Goal: Find specific page/section: Find specific page/section

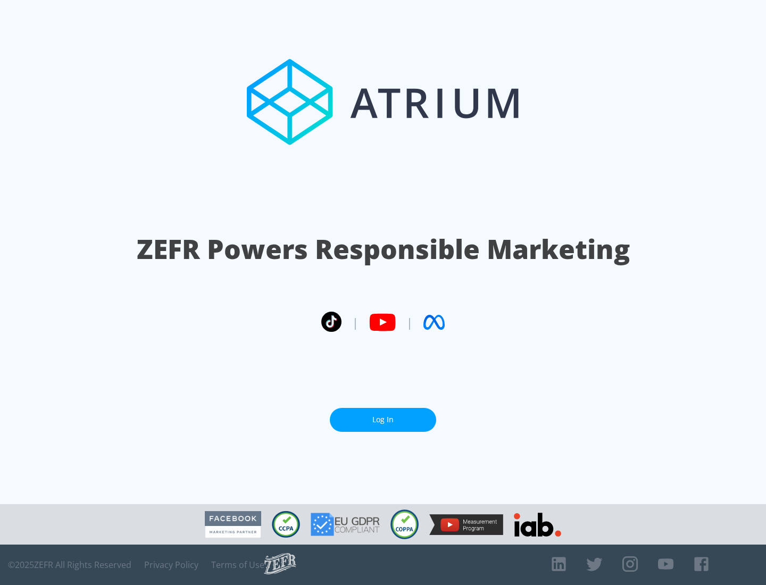
click at [383, 415] on link "Log In" at bounding box center [383, 420] width 106 height 24
